Goal: Task Accomplishment & Management: Manage account settings

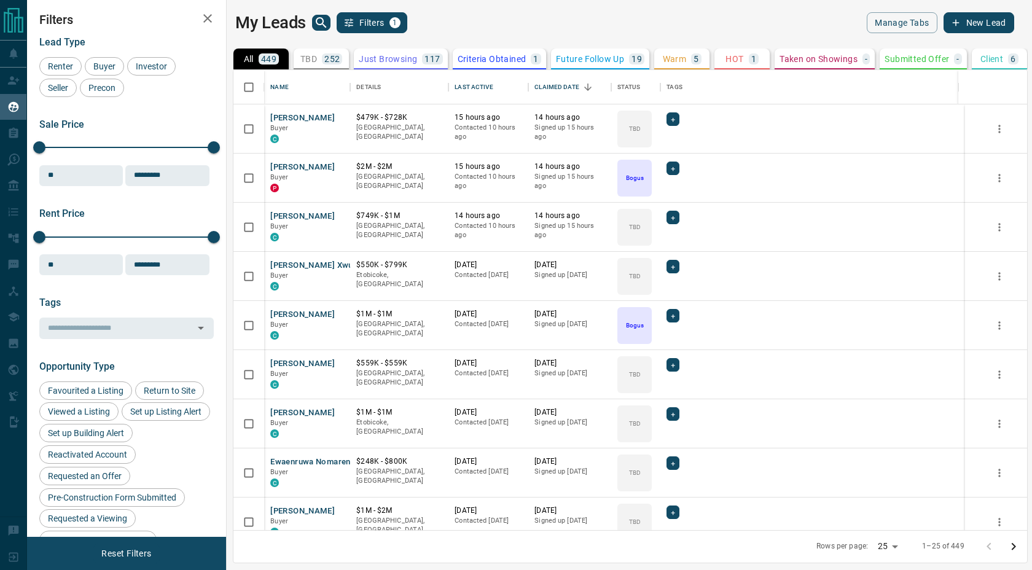
scroll to position [460, 800]
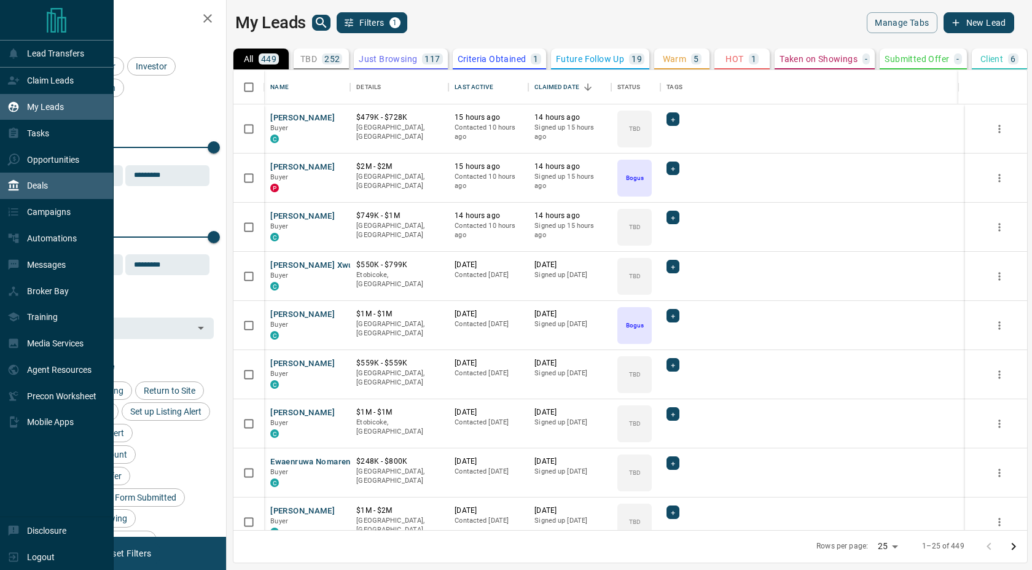
click at [21, 181] on div "Deals" at bounding box center [27, 186] width 41 height 20
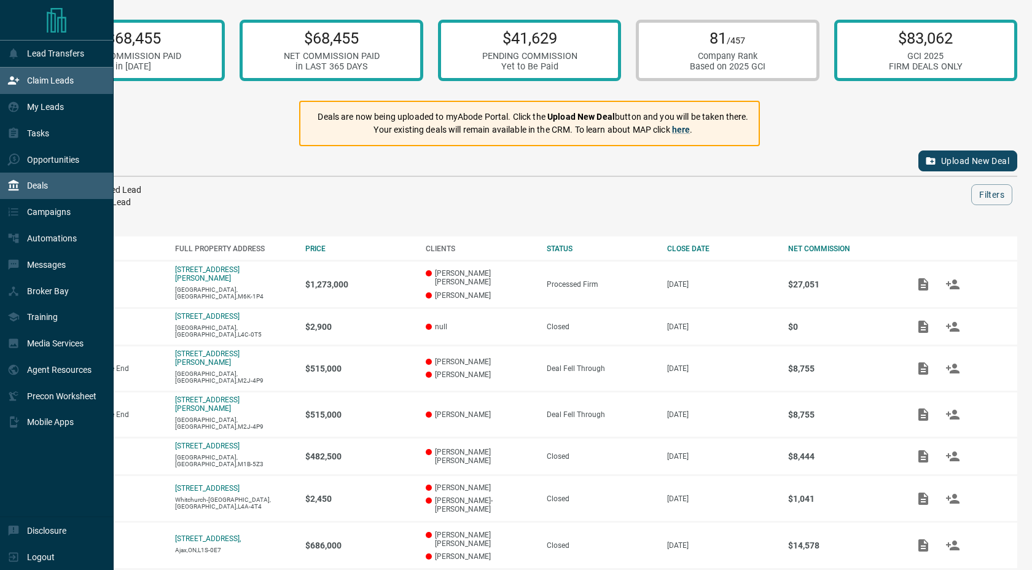
click at [32, 83] on p "Claim Leads" at bounding box center [50, 81] width 47 height 10
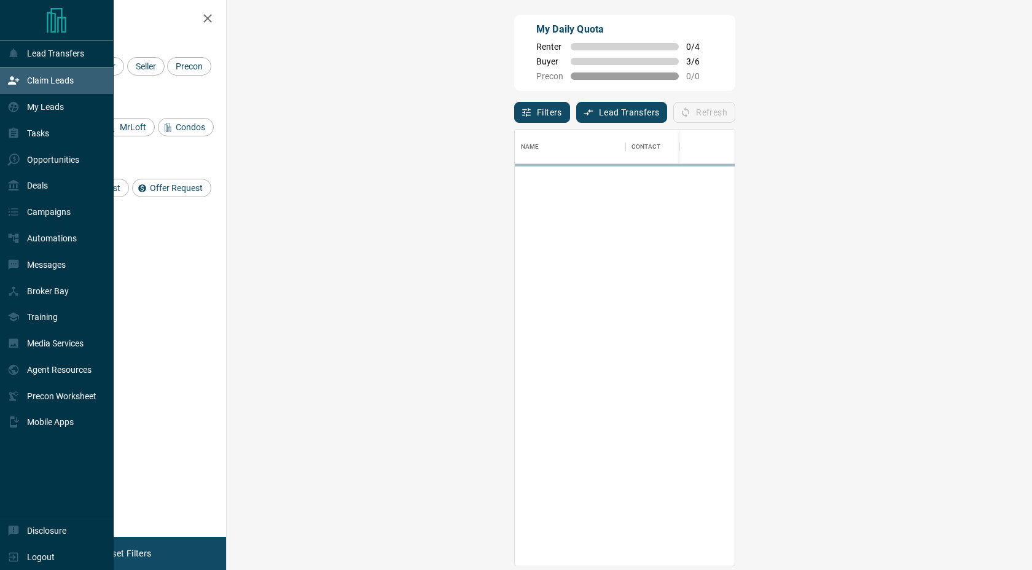
scroll to position [436, 779]
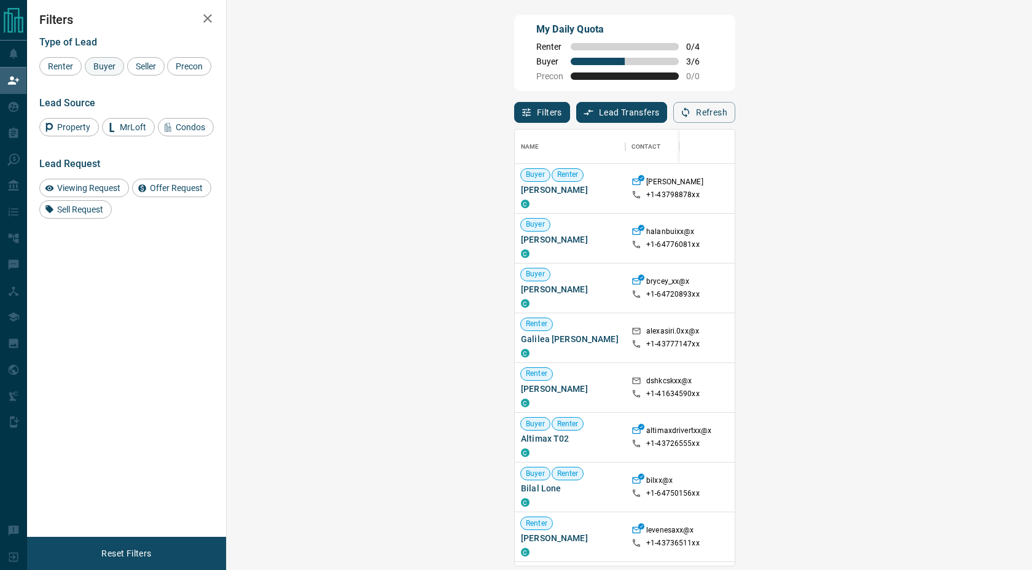
drag, startPoint x: 99, startPoint y: 68, endPoint x: 110, endPoint y: 68, distance: 10.4
click at [99, 68] on span "Buyer" at bounding box center [104, 66] width 31 height 10
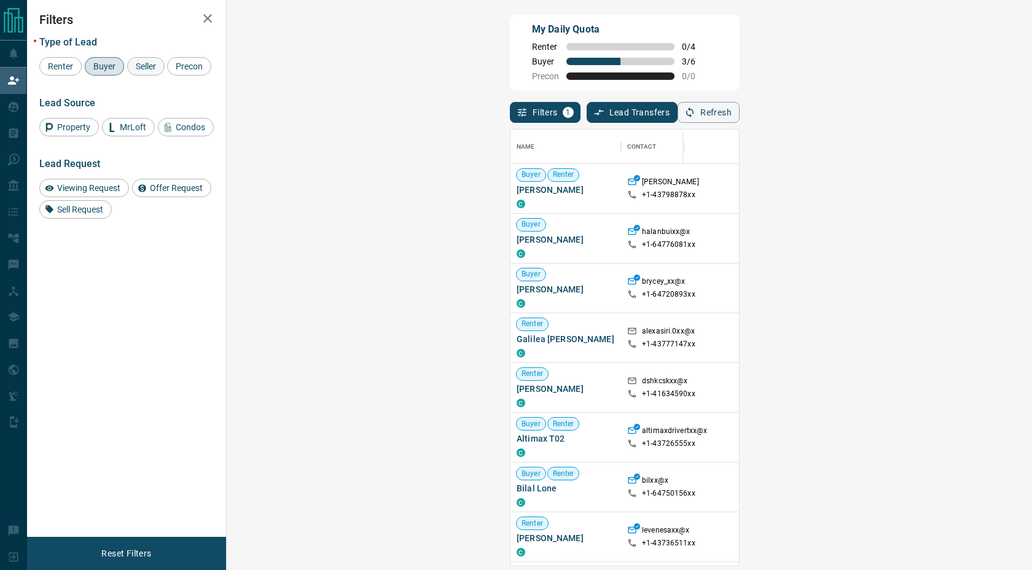
click at [149, 68] on span "Seller" at bounding box center [145, 66] width 29 height 10
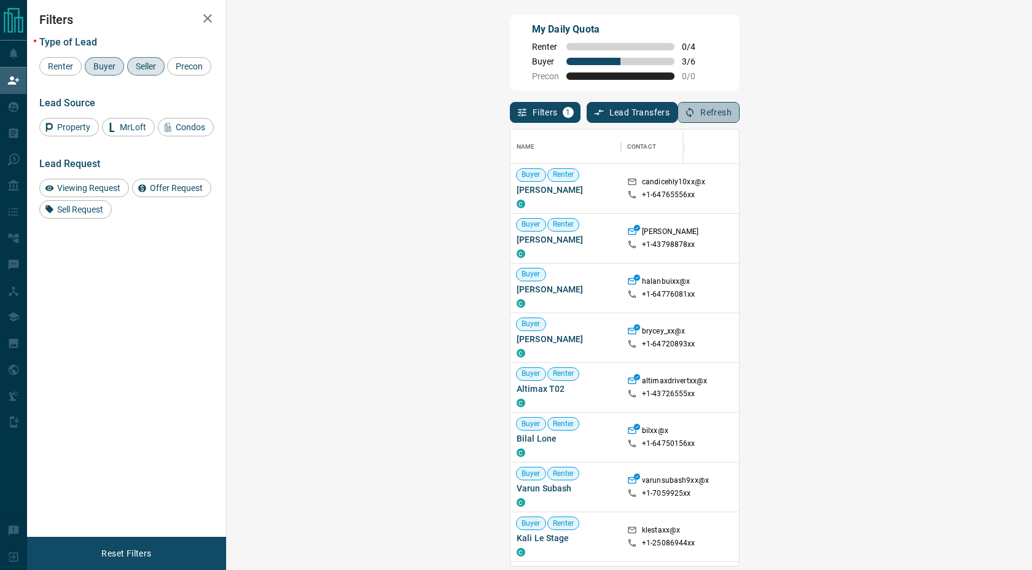
click at [739, 104] on button "Refresh" at bounding box center [708, 112] width 62 height 21
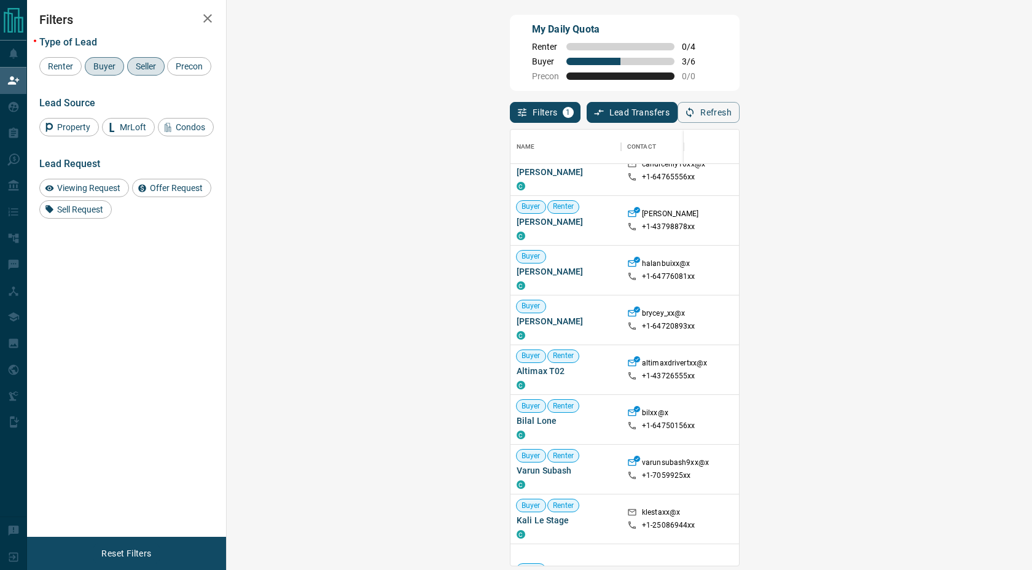
scroll to position [0, 0]
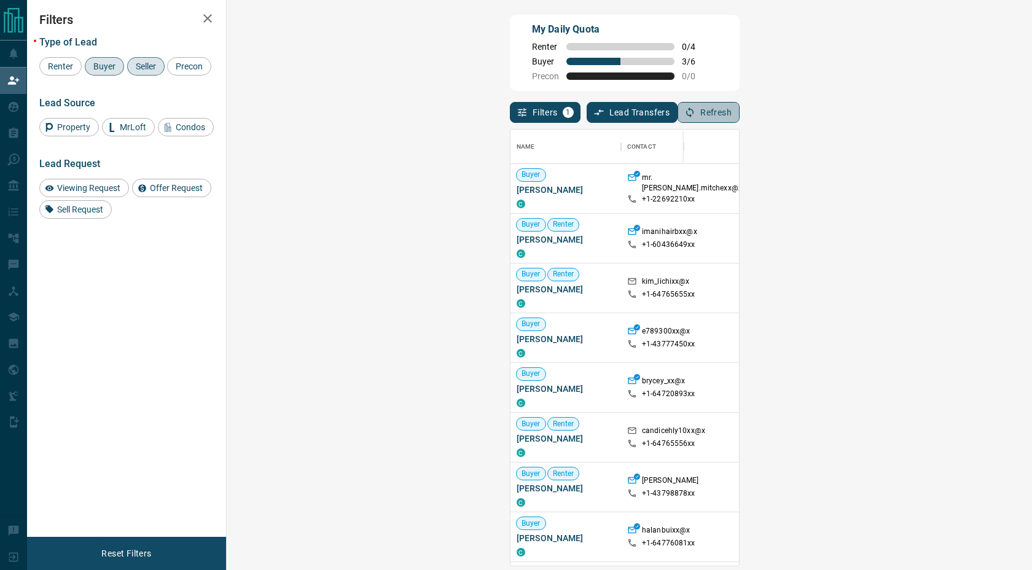
click at [739, 113] on button "Refresh" at bounding box center [708, 112] width 62 height 21
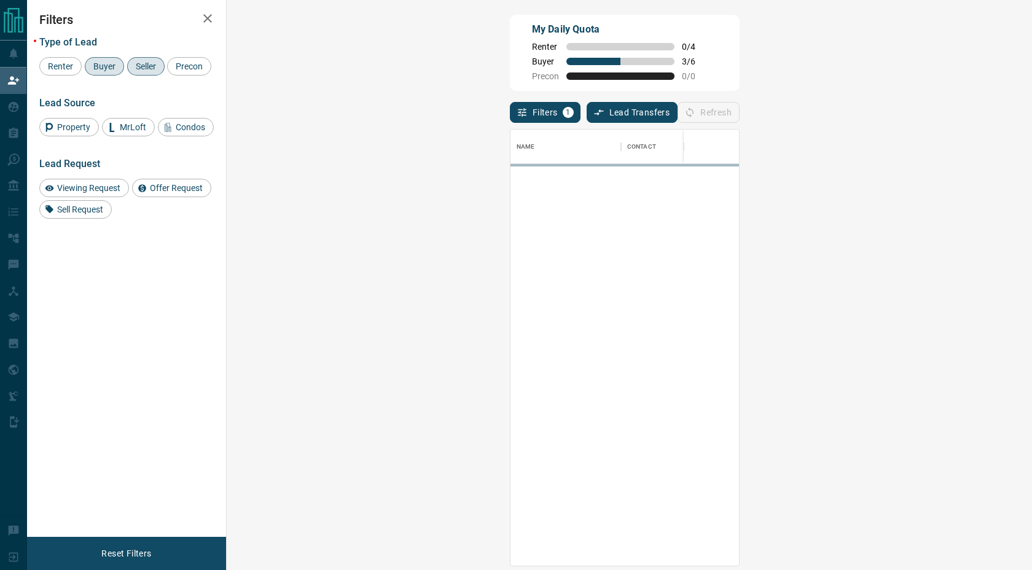
scroll to position [436, 779]
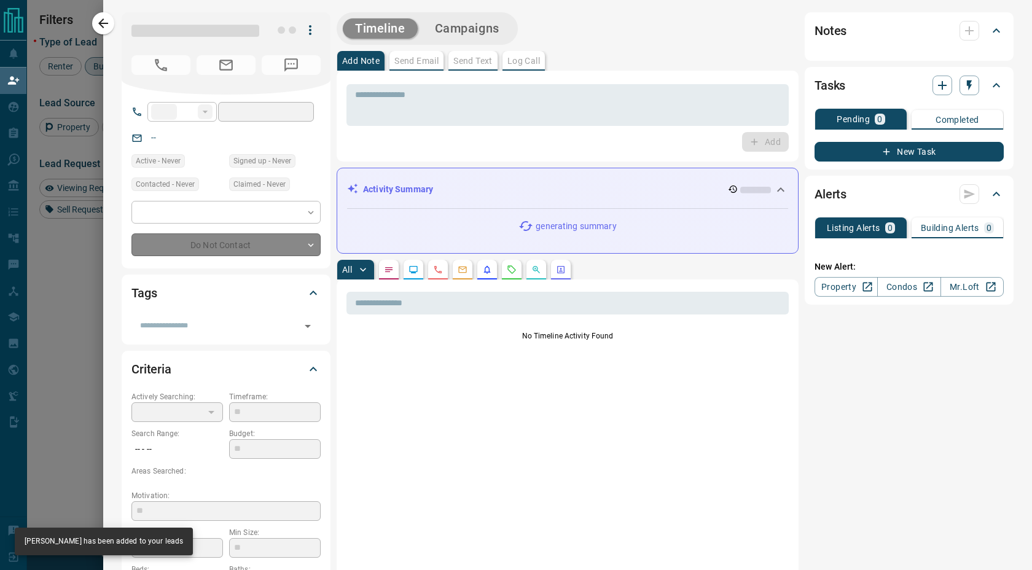
type input "**"
type input "**********"
type input "**"
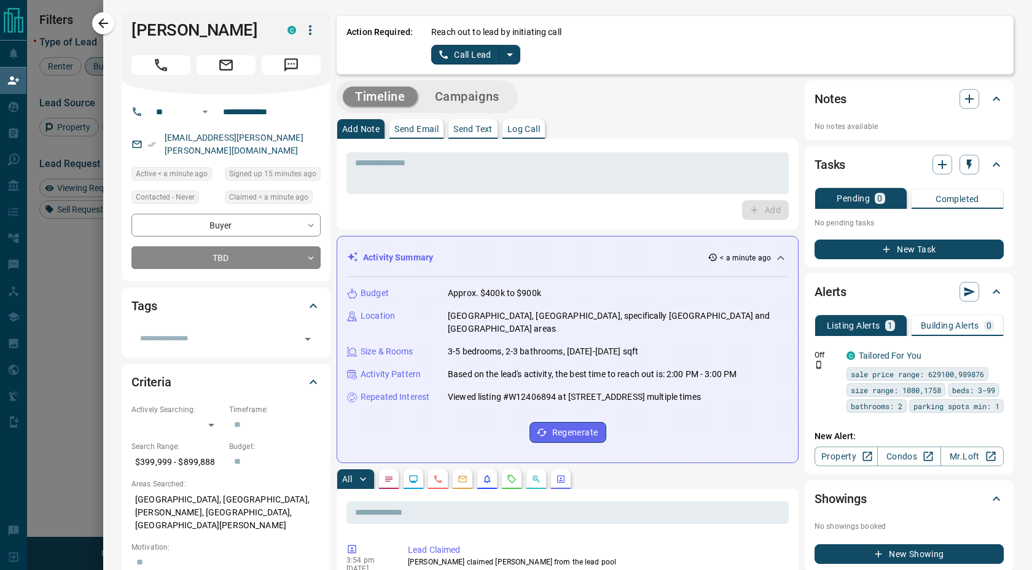
click at [519, 131] on p "Log Call" at bounding box center [523, 129] width 33 height 9
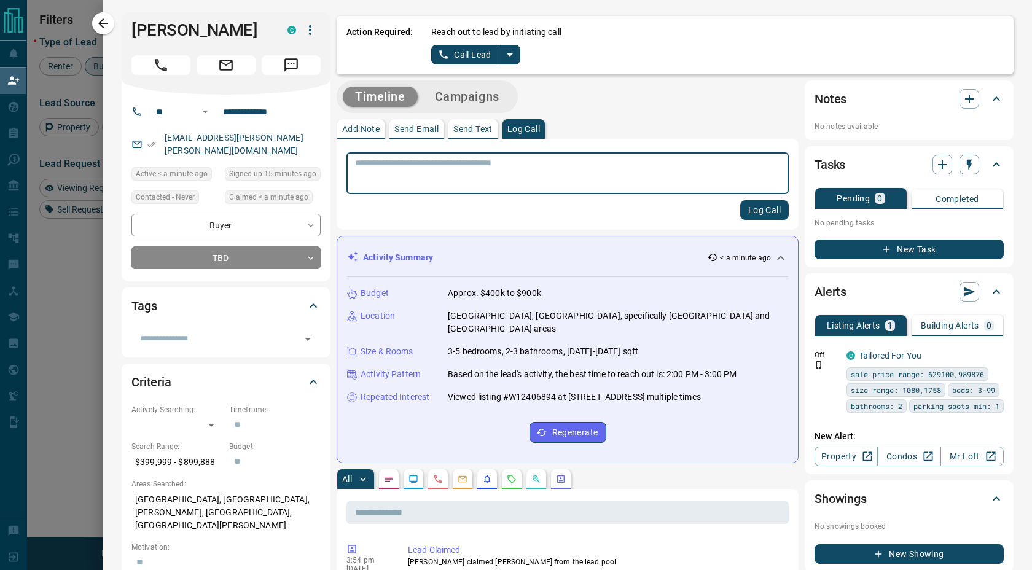
click at [490, 163] on textarea at bounding box center [567, 173] width 425 height 31
type textarea "**********"
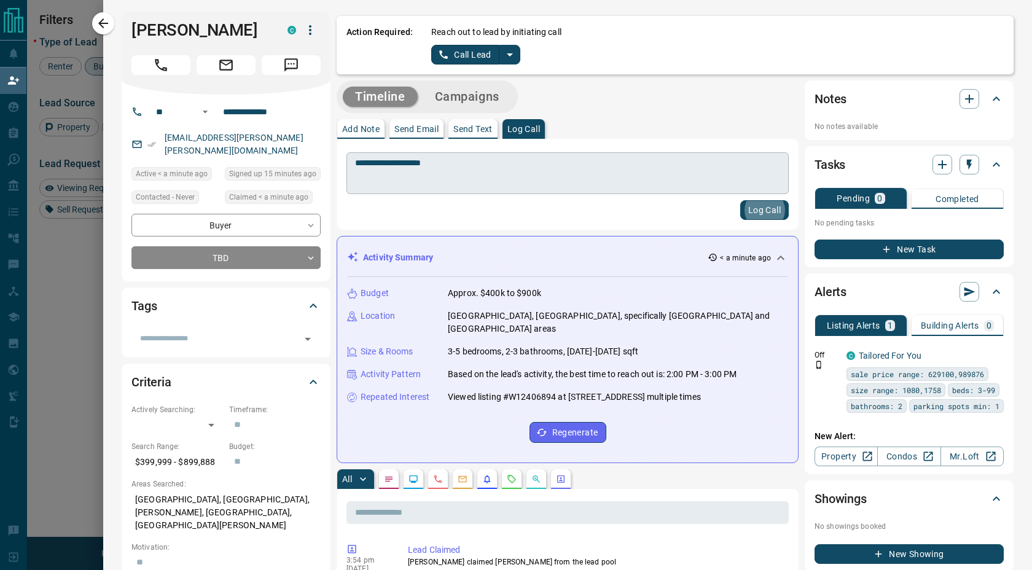
click at [740, 200] on button "Log Call" at bounding box center [764, 210] width 49 height 20
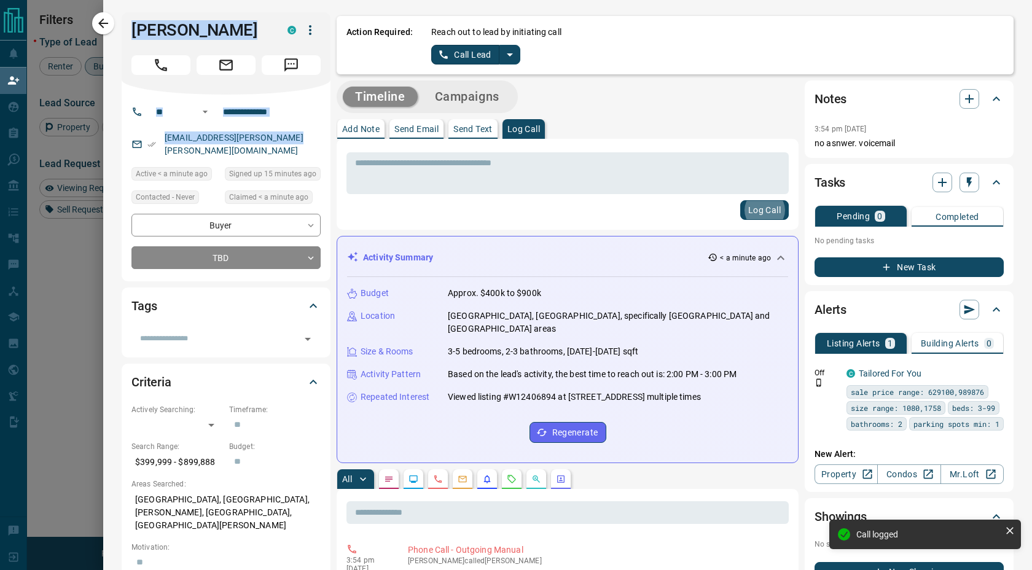
drag, startPoint x: 309, startPoint y: 135, endPoint x: 122, endPoint y: 7, distance: 226.2
copy div "[PERSON_NAME] C ​ ​ [EMAIL_ADDRESS][PERSON_NAME][PERSON_NAME][DOMAIN_NAME]"
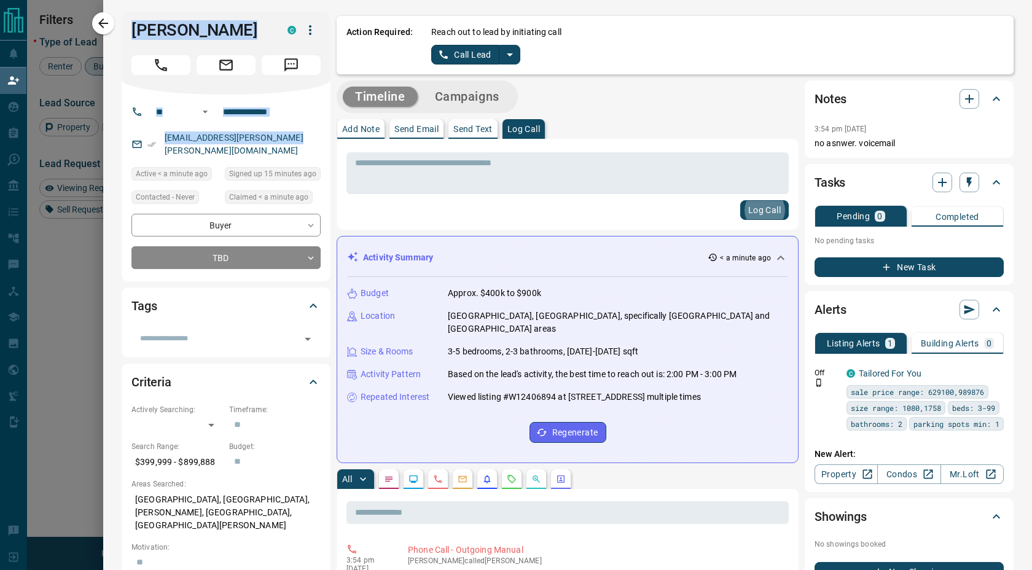
drag, startPoint x: 746, startPoint y: 386, endPoint x: 361, endPoint y: 279, distance: 399.5
click at [361, 279] on div "Budget Approx. $400k to $900k Location [GEOGRAPHIC_DATA], [GEOGRAPHIC_DATA], sp…" at bounding box center [567, 365] width 441 height 176
copy div "Budget Approx. $400k to $900k Location [GEOGRAPHIC_DATA], [GEOGRAPHIC_DATA], sp…"
click at [106, 31] on button "button" at bounding box center [103, 23] width 22 height 22
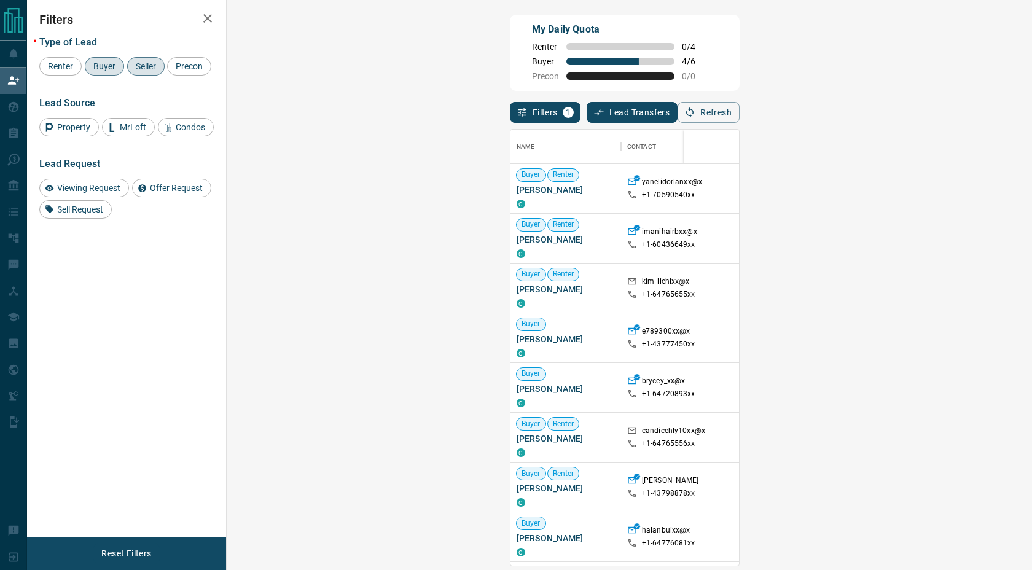
click at [739, 128] on div "Name Contact Search Search Range Location Requests AI Status Recent Opportuniti…" at bounding box center [625, 344] width 230 height 443
click at [739, 123] on button "Refresh" at bounding box center [708, 112] width 62 height 21
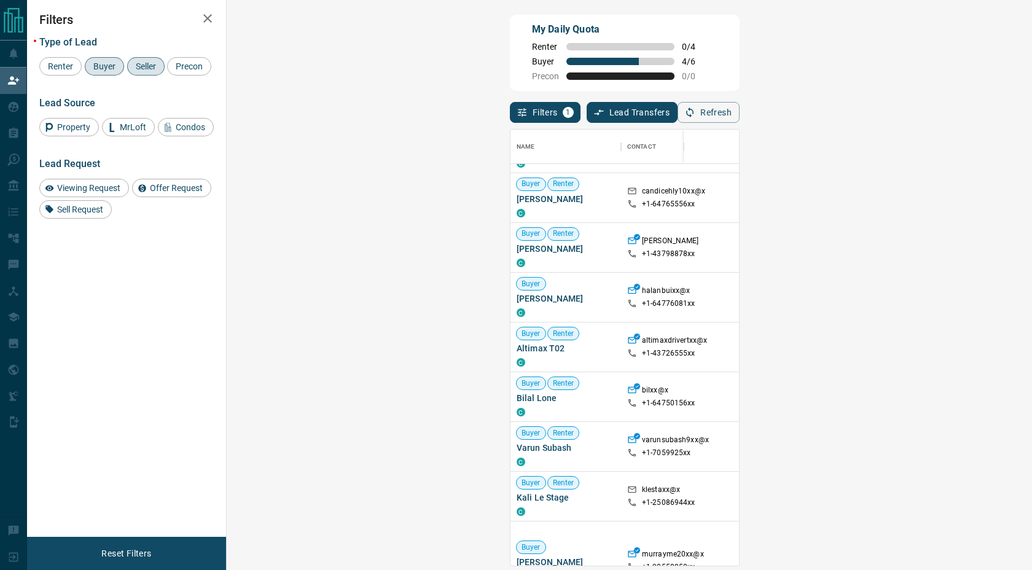
scroll to position [192, 0]
